Goal: Task Accomplishment & Management: Complete application form

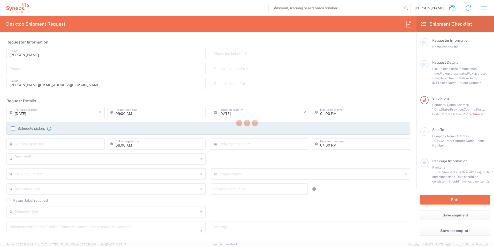
type input "3241"
type input "INC Research Clin Svcs [GEOGRAPHIC_DATA]"
type input "Morelos"
type input "[GEOGRAPHIC_DATA]"
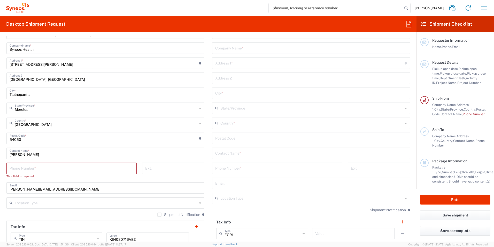
scroll to position [179, 0]
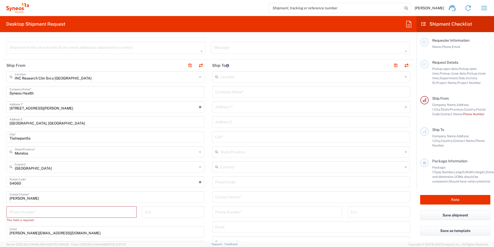
click at [248, 80] on input "text" at bounding box center [311, 76] width 182 height 9
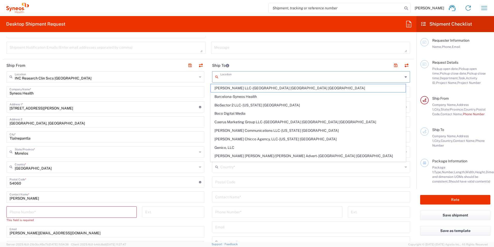
click at [63, 206] on div "Phone Number *" at bounding box center [71, 211] width 130 height 11
click at [65, 208] on input "tel" at bounding box center [72, 211] width 124 height 9
click at [70, 210] on input "tel" at bounding box center [72, 211] width 124 height 9
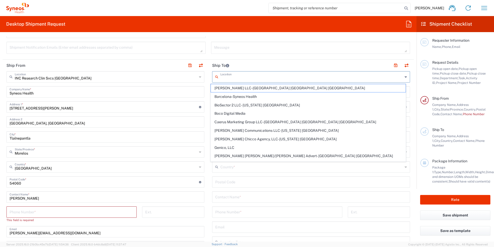
click at [71, 210] on input "tel" at bounding box center [72, 211] width 124 height 9
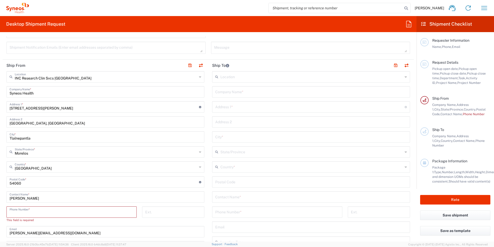
type input "5519002288"
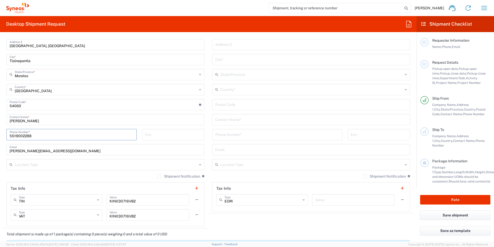
scroll to position [257, 0]
click at [41, 164] on input "text" at bounding box center [106, 163] width 182 height 9
click at [49, 165] on input "text" at bounding box center [106, 163] width 182 height 9
click at [269, 143] on div "Phone Number *" at bounding box center [278, 135] width 136 height 15
click at [240, 81] on div "Location [PERSON_NAME] LLC-[GEOGRAPHIC_DATA] [GEOGRAPHIC_DATA] [GEOGRAPHIC_DATA…" at bounding box center [311, 102] width 198 height 217
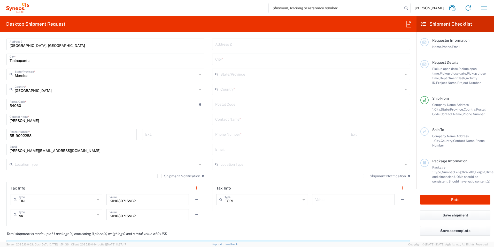
click at [240, 74] on input "text" at bounding box center [311, 73] width 182 height 9
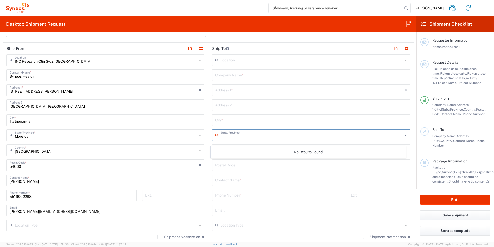
scroll to position [205, 0]
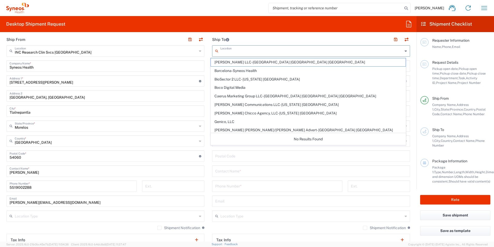
click at [225, 48] on input "text" at bounding box center [311, 50] width 182 height 9
click at [232, 229] on div "Shipment Notification If checked, a shipment notification email will be sent to…" at bounding box center [311, 229] width 198 height 8
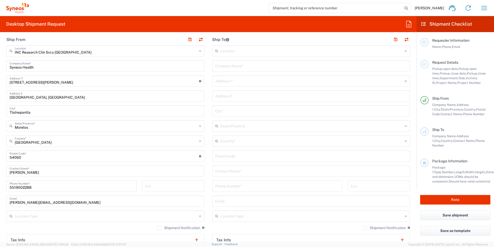
scroll to position [283, 0]
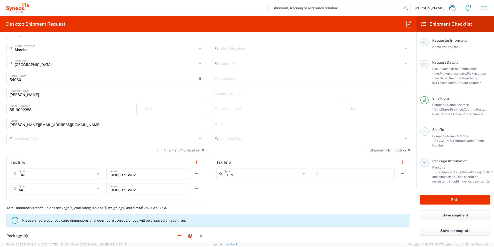
click at [224, 214] on agx-banner "Please ensure your package dimensions and weight are correct, or you will be ch…" at bounding box center [208, 220] width 404 height 13
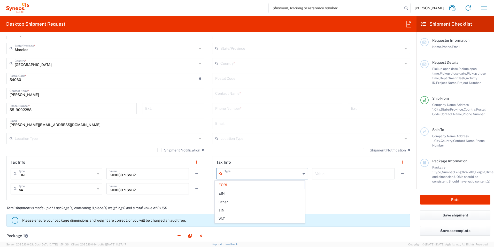
click at [237, 173] on input "text" at bounding box center [263, 173] width 76 height 9
click at [125, 158] on header "Tax Info" at bounding box center [105, 162] width 197 height 12
type input "EORI"
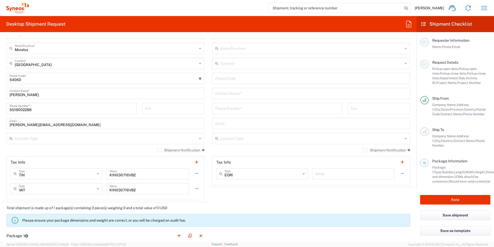
click at [125, 158] on header "Tax Info" at bounding box center [105, 162] width 197 height 12
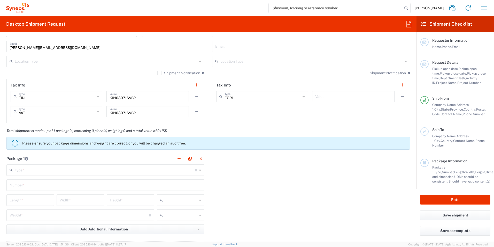
scroll to position [360, 0]
click at [91, 164] on div "Type * Material used to package goods" at bounding box center [105, 169] width 198 height 11
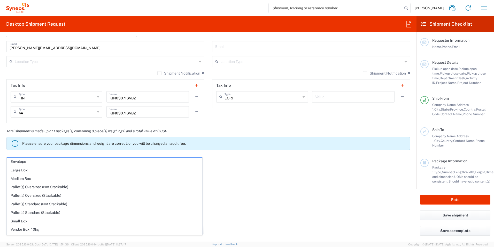
scroll to position [414, 0]
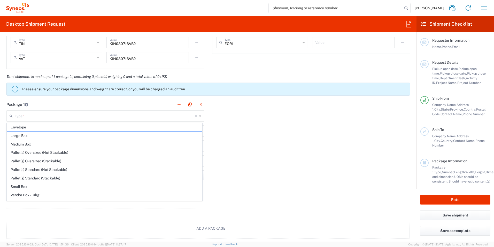
click at [230, 151] on div "Package 1 Type * Material used to package goods Envelope Large Box Medium Box P…" at bounding box center [208, 154] width 411 height 113
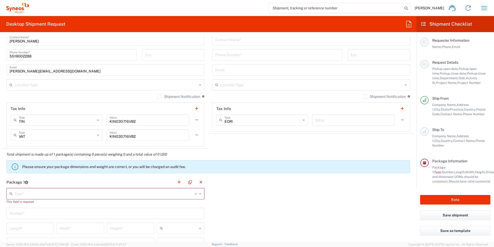
scroll to position [284, 0]
